Goal: Information Seeking & Learning: Learn about a topic

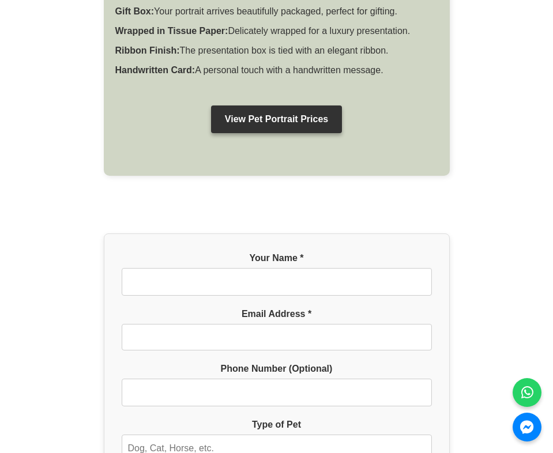
scroll to position [853, 0]
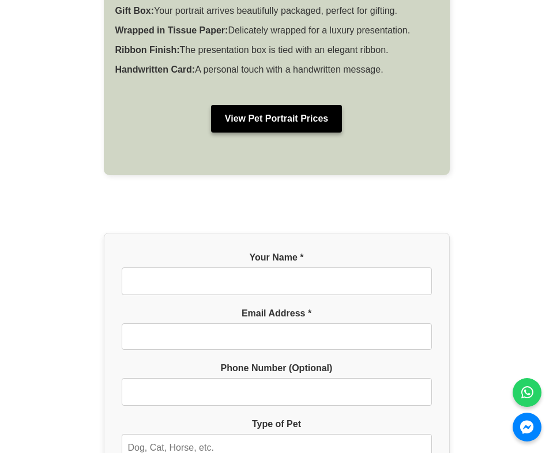
click at [261, 105] on link "View Pet Portrait Prices" at bounding box center [276, 119] width 131 height 28
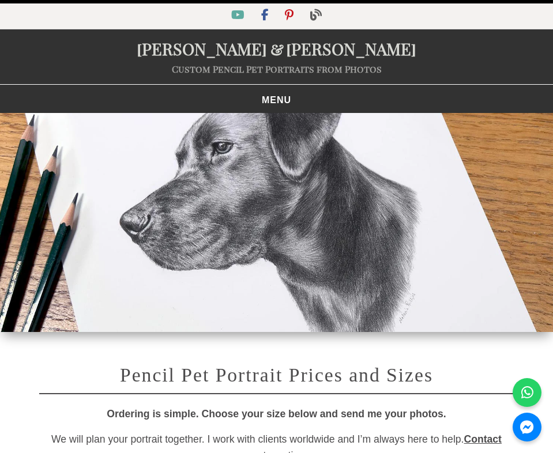
select select "GBP"
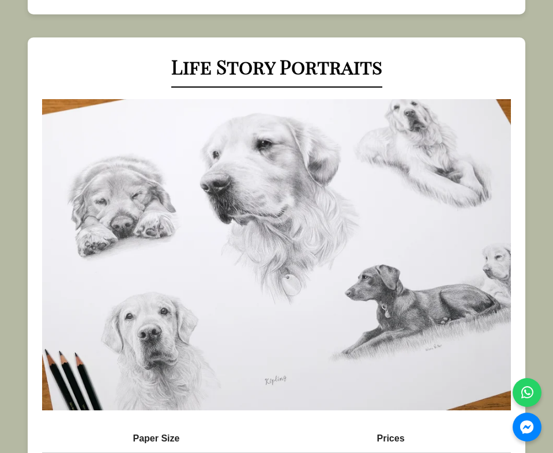
scroll to position [1221, 0]
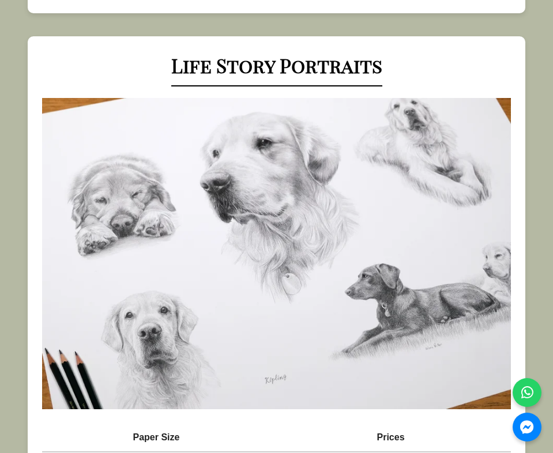
click at [314, 261] on img at bounding box center [276, 253] width 469 height 311
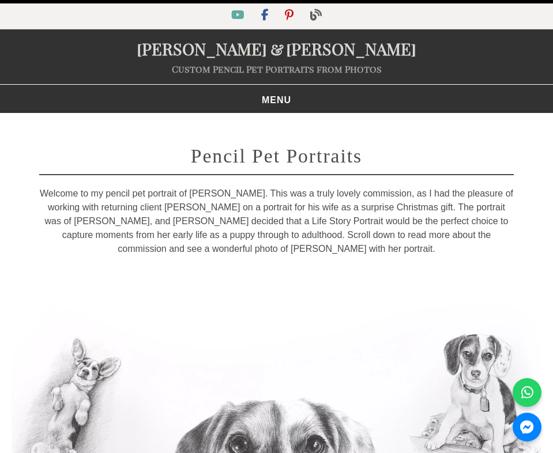
click at [279, 96] on span "MENU" at bounding box center [276, 100] width 29 height 9
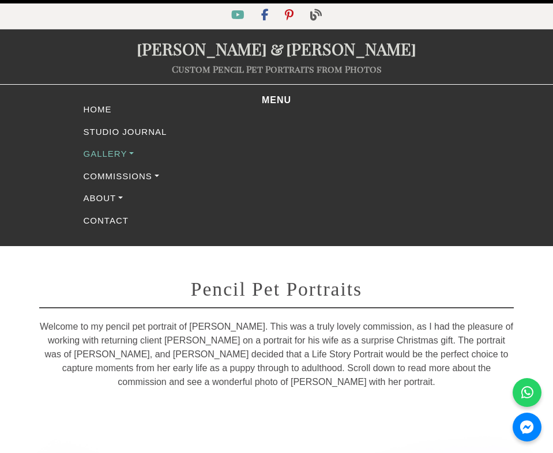
click at [149, 147] on link "Gallery" at bounding box center [277, 154] width 392 height 22
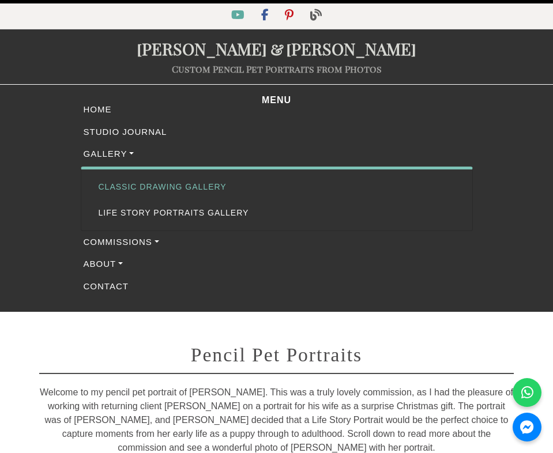
click at [215, 190] on link "Classic Drawing Gallery" at bounding box center [277, 187] width 374 height 26
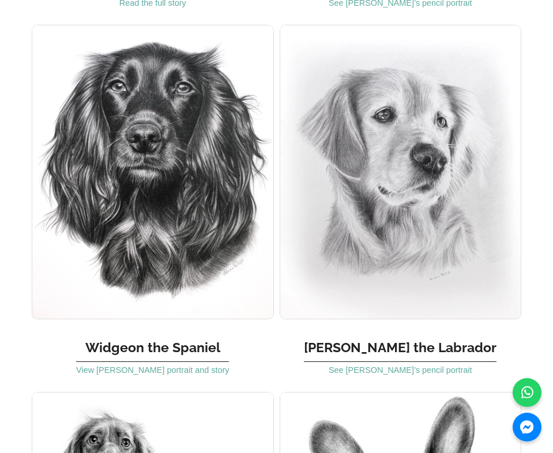
scroll to position [1538, 0]
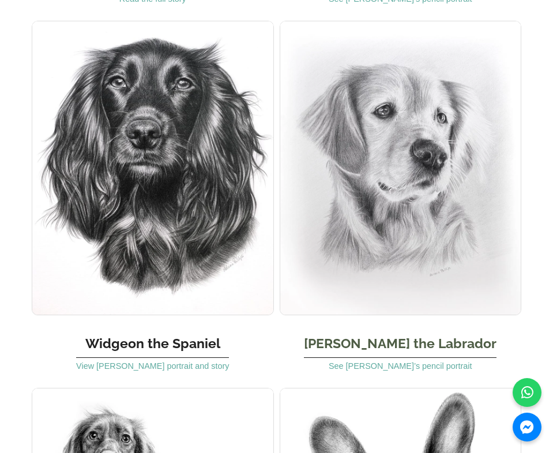
click at [456, 232] on img at bounding box center [401, 168] width 242 height 295
